Goal: Transaction & Acquisition: Purchase product/service

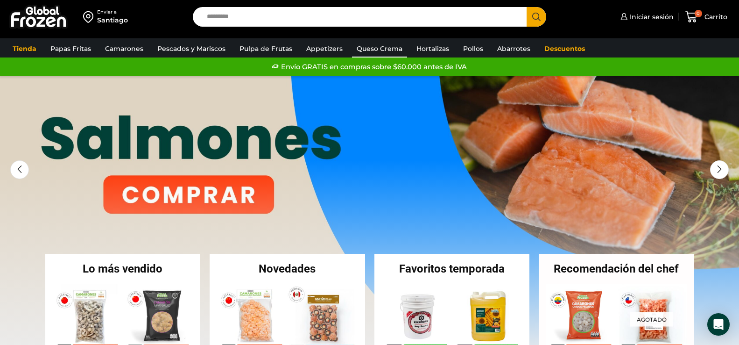
click at [383, 46] on link "Queso Crema" at bounding box center [379, 49] width 55 height 18
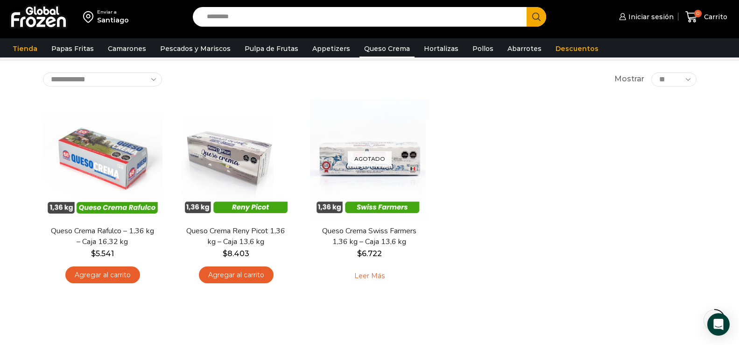
scroll to position [47, 0]
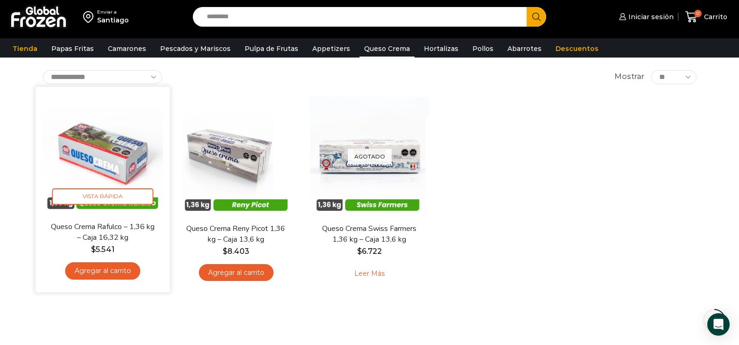
click at [91, 148] on img at bounding box center [102, 153] width 120 height 120
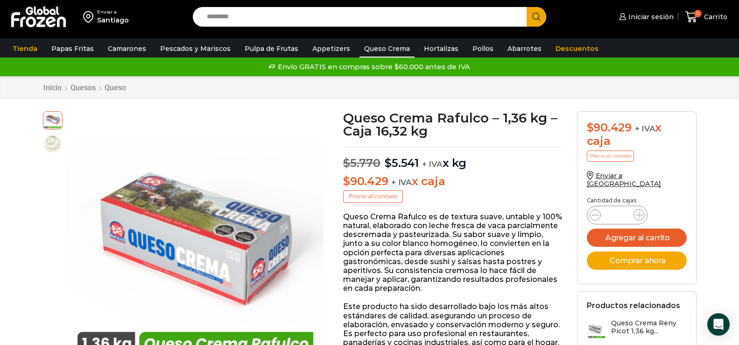
click at [376, 47] on link "Queso Crema" at bounding box center [387, 49] width 55 height 18
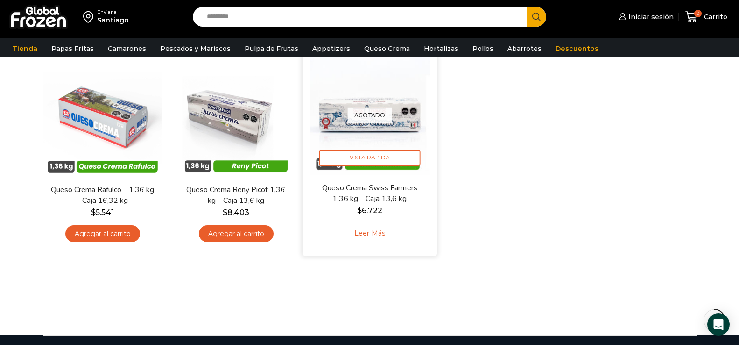
scroll to position [93, 0]
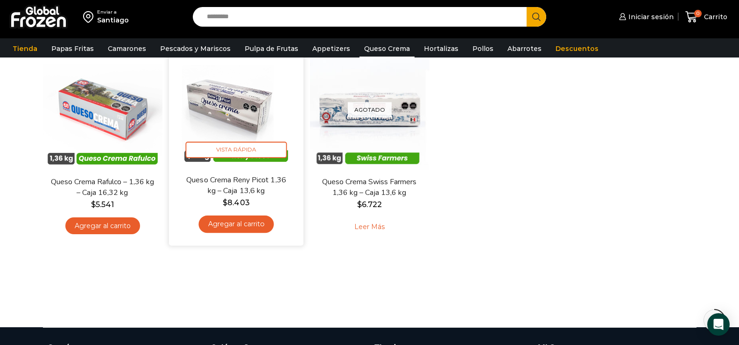
click at [225, 222] on link "Agregar al carrito" at bounding box center [235, 223] width 75 height 17
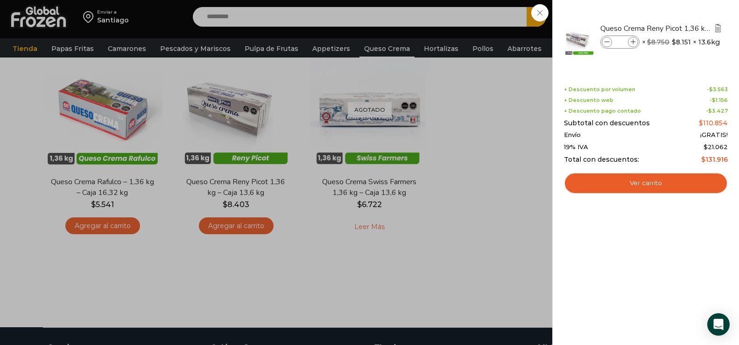
click at [717, 30] on img "Eliminar Queso Crema Reny Picot 1,36 kg - Caja 13,6 kg del carrito" at bounding box center [718, 28] width 8 height 8
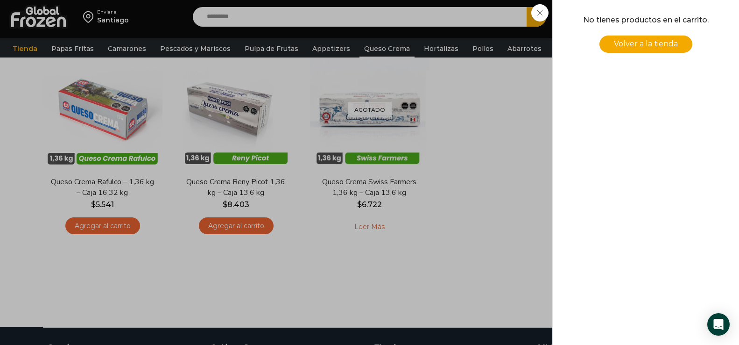
click at [683, 28] on div "0 [GEOGRAPHIC_DATA] 0 0 Shopping Cart No tienes productos en el carrito. Volver…" at bounding box center [706, 17] width 47 height 22
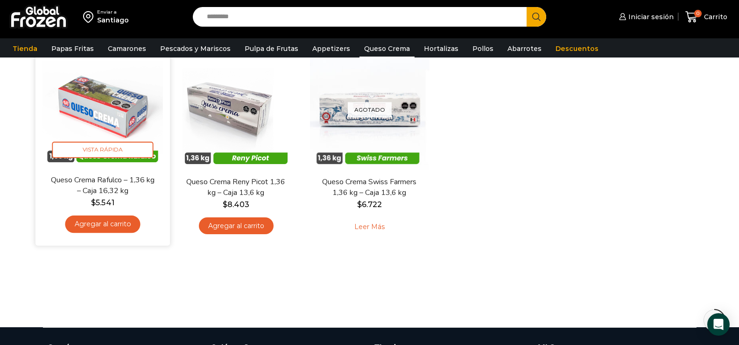
click at [99, 226] on link "Agregar al carrito" at bounding box center [102, 223] width 75 height 17
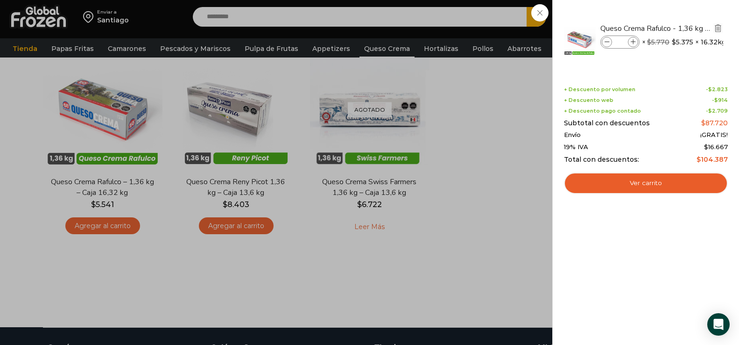
click at [719, 30] on img "Eliminar Queso Crema Rafulco - 1,36 kg - Caja 16,32 kg del carrito" at bounding box center [718, 28] width 8 height 8
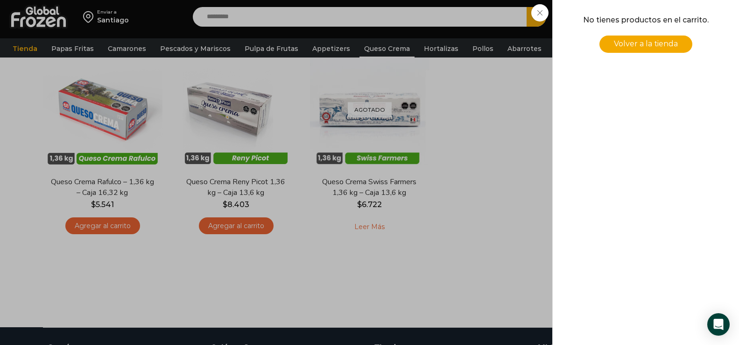
click at [683, 28] on div "0 [GEOGRAPHIC_DATA] 0 0 Shopping Cart No tienes productos en el carrito. Volver…" at bounding box center [706, 17] width 47 height 22
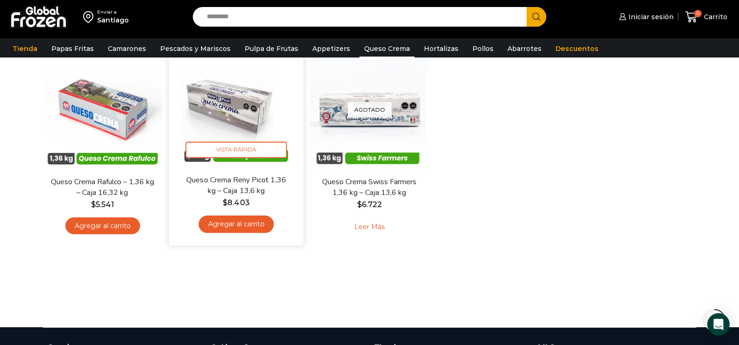
click at [255, 229] on link "Agregar al carrito" at bounding box center [235, 223] width 75 height 17
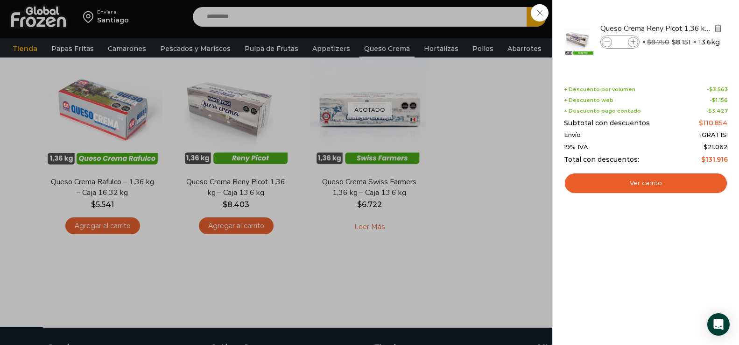
click at [719, 29] on img "Eliminar Queso Crema Reny Picot 1,36 kg - Caja 13,6 kg del carrito" at bounding box center [718, 28] width 8 height 8
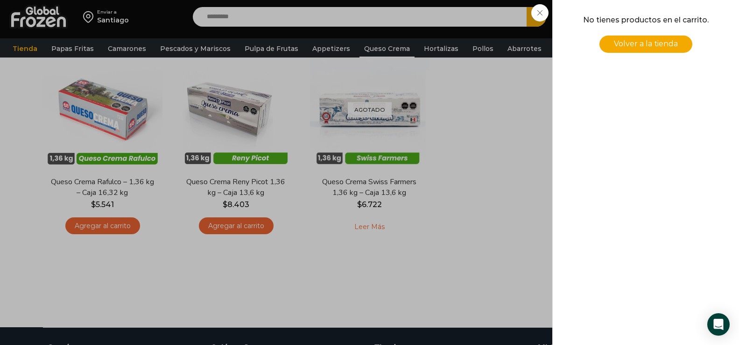
click at [683, 28] on div "0 [GEOGRAPHIC_DATA] 0 0 Shopping Cart No tienes productos en el carrito. -" at bounding box center [706, 17] width 47 height 22
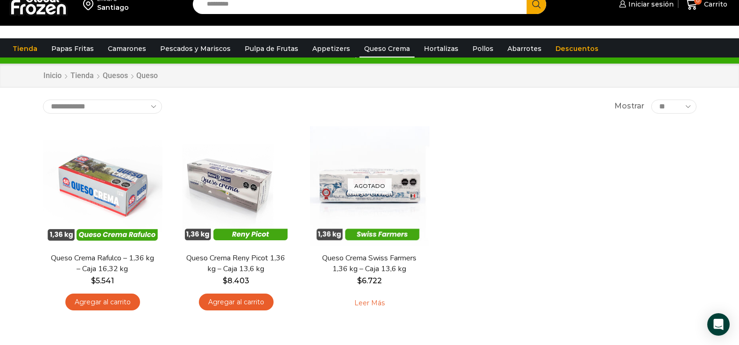
scroll to position [0, 0]
